Goal: Information Seeking & Learning: Learn about a topic

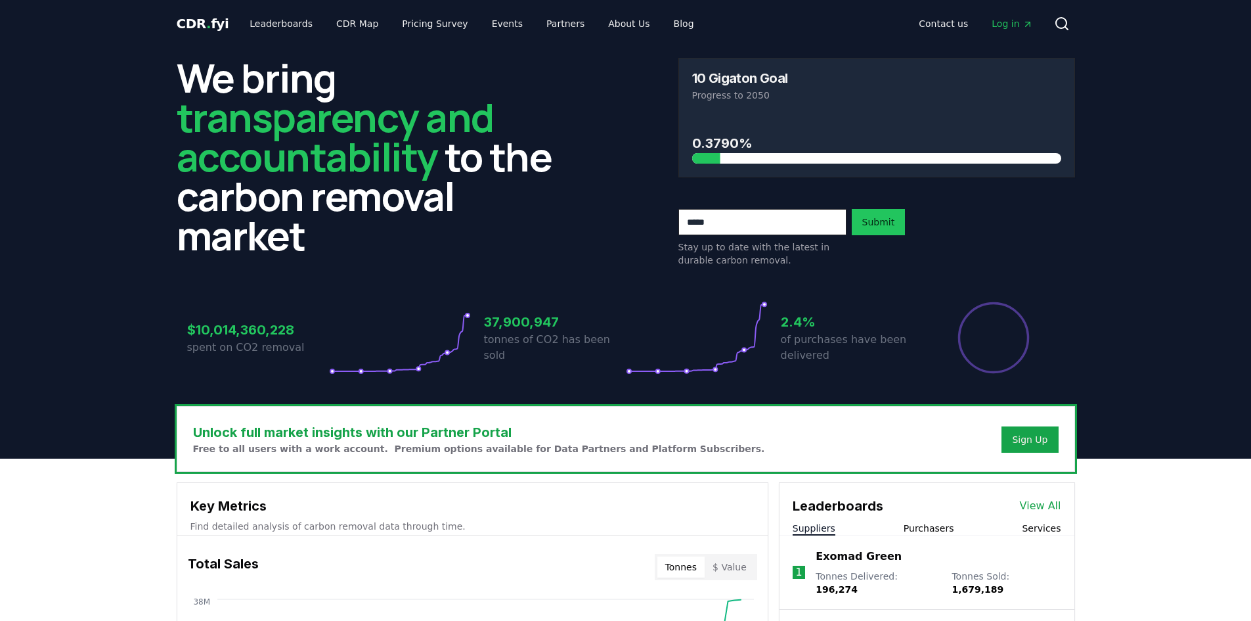
scroll to position [131, 0]
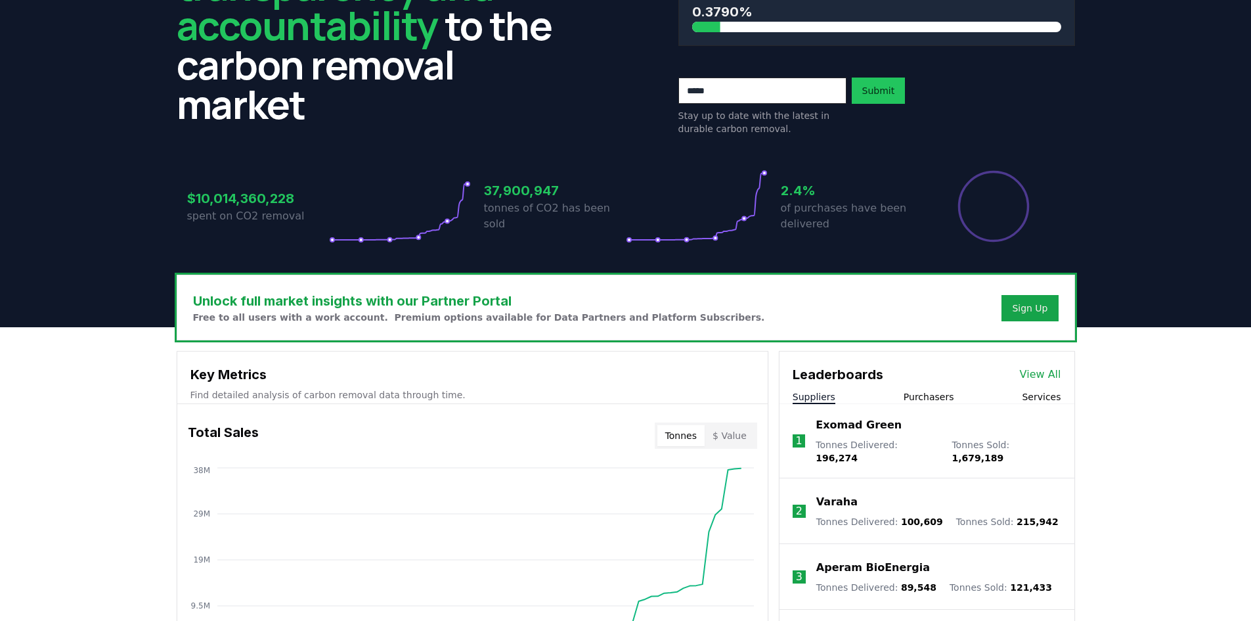
click at [1057, 377] on link "View All" at bounding box center [1040, 375] width 41 height 16
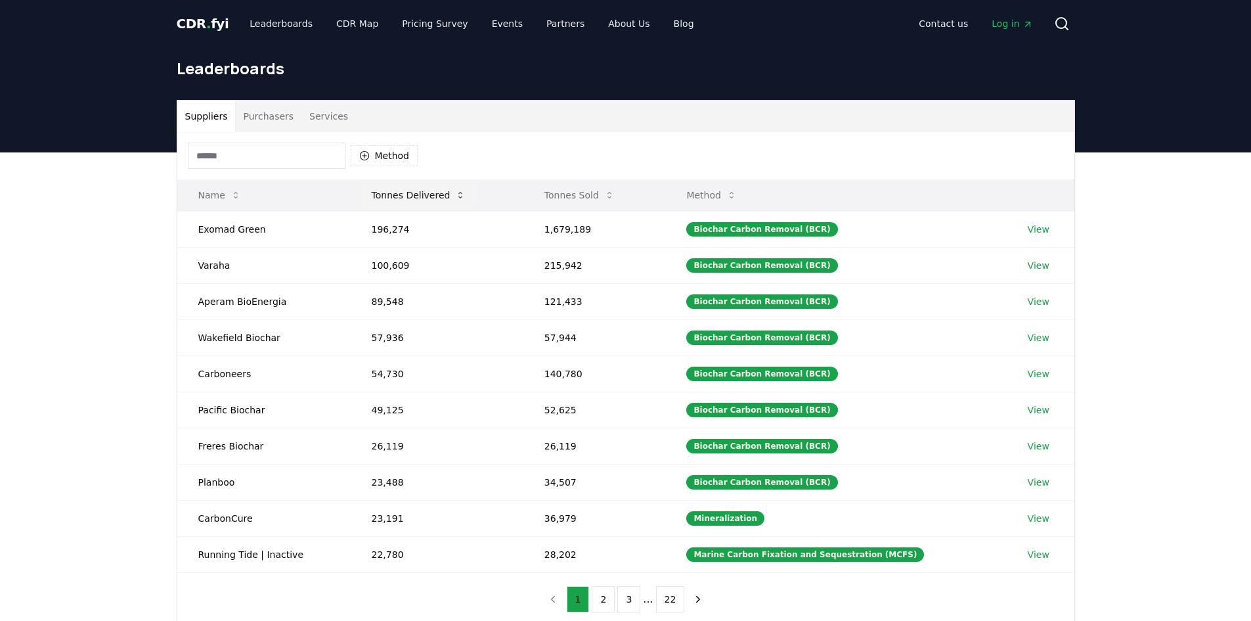
click at [446, 199] on button "Tonnes Delivered" at bounding box center [419, 195] width 116 height 26
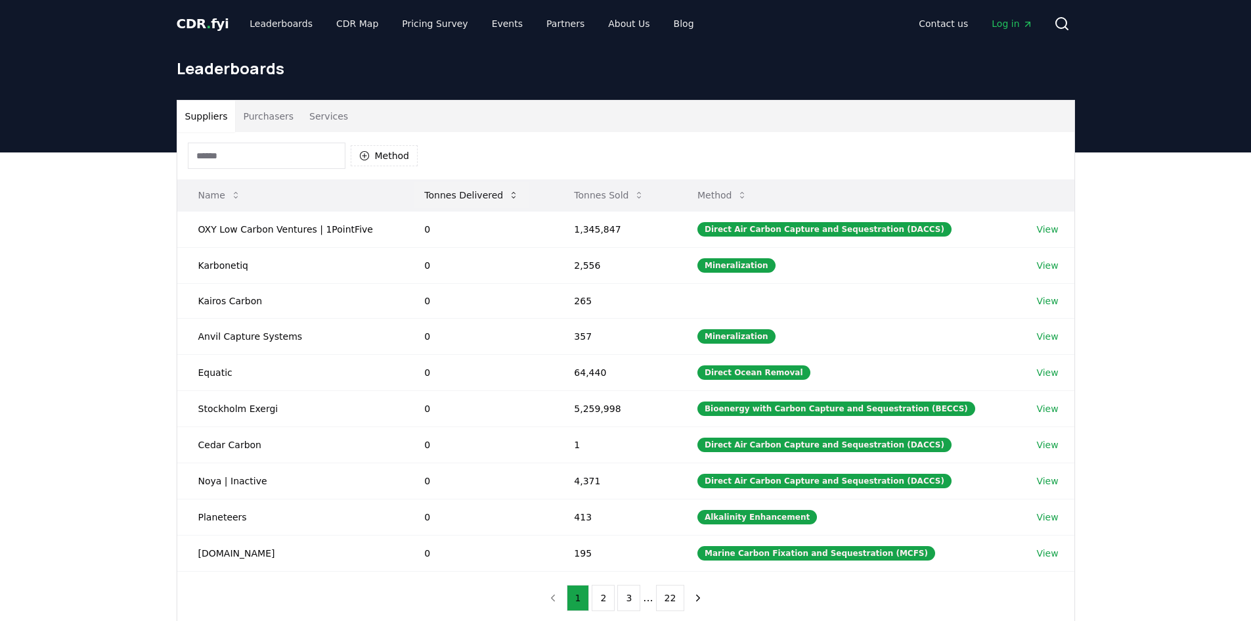
click at [446, 199] on button "Tonnes Delivered" at bounding box center [472, 195] width 116 height 26
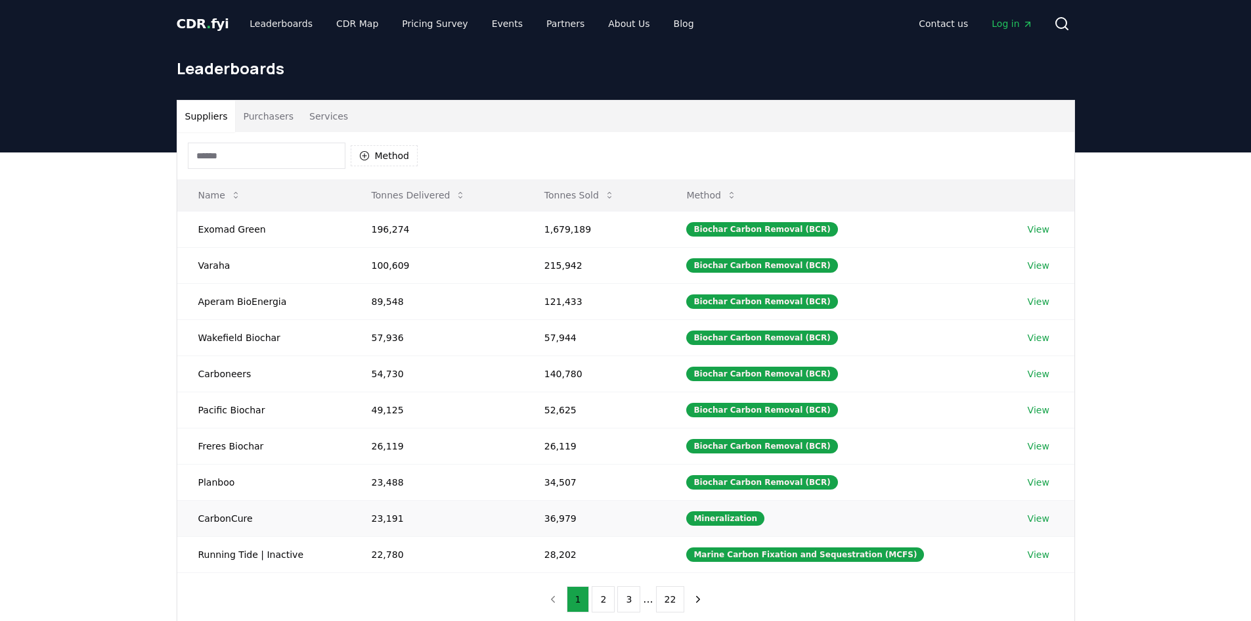
scroll to position [66, 0]
click at [390, 198] on button "Tonnes Delivered" at bounding box center [419, 195] width 116 height 26
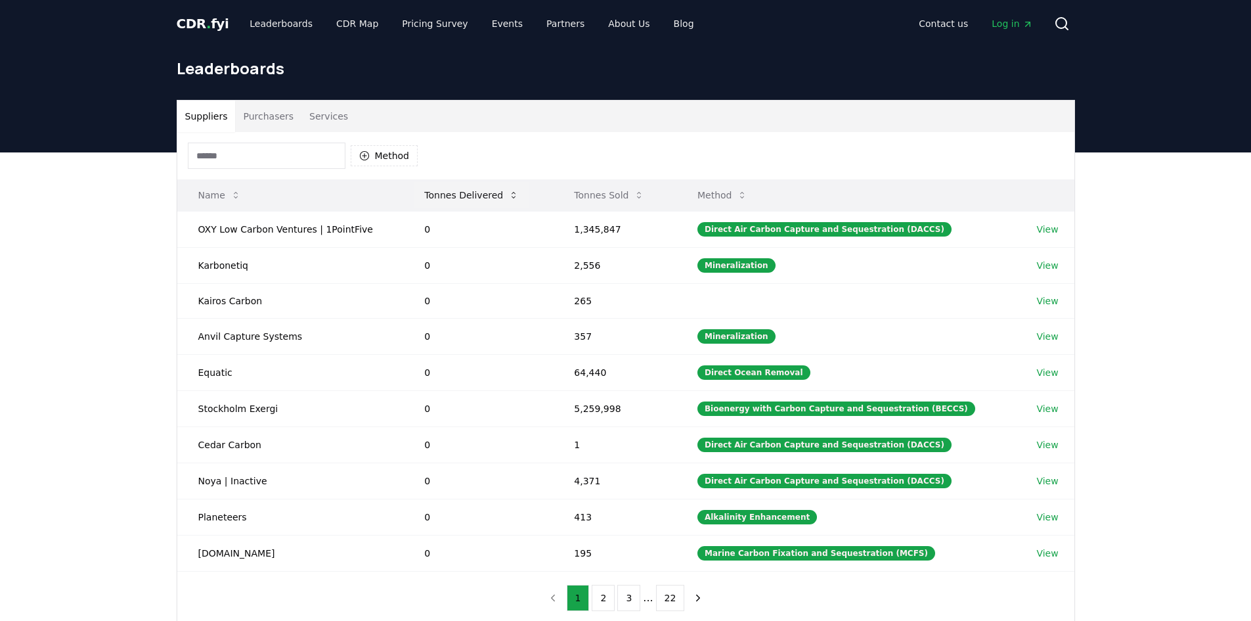
click at [476, 204] on button "Tonnes Delivered" at bounding box center [472, 195] width 116 height 26
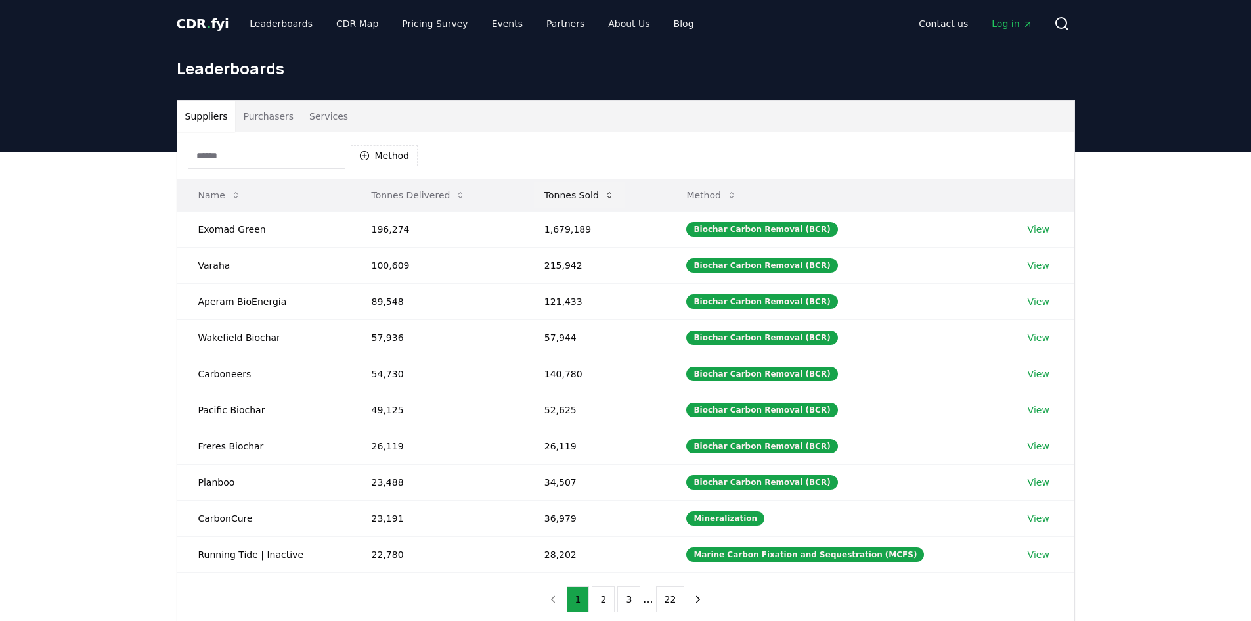
click at [586, 194] on button "Tonnes Sold" at bounding box center [579, 195] width 91 height 26
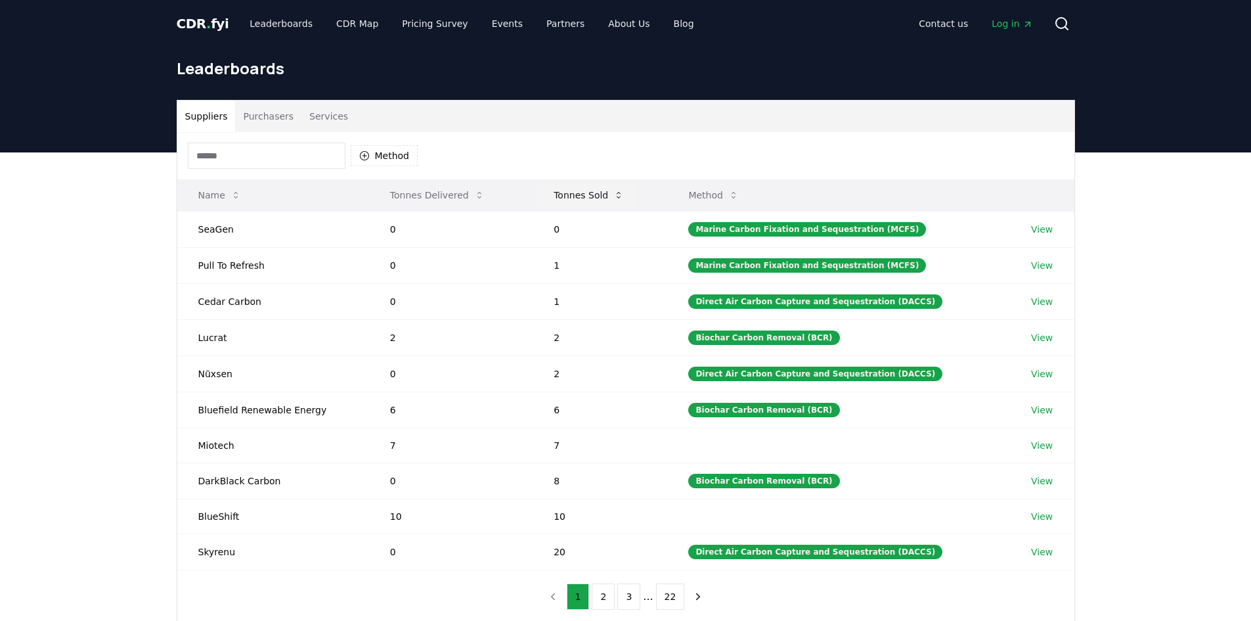
click at [600, 192] on button "Tonnes Sold" at bounding box center [588, 195] width 91 height 26
